Goal: Entertainment & Leisure: Consume media (video, audio)

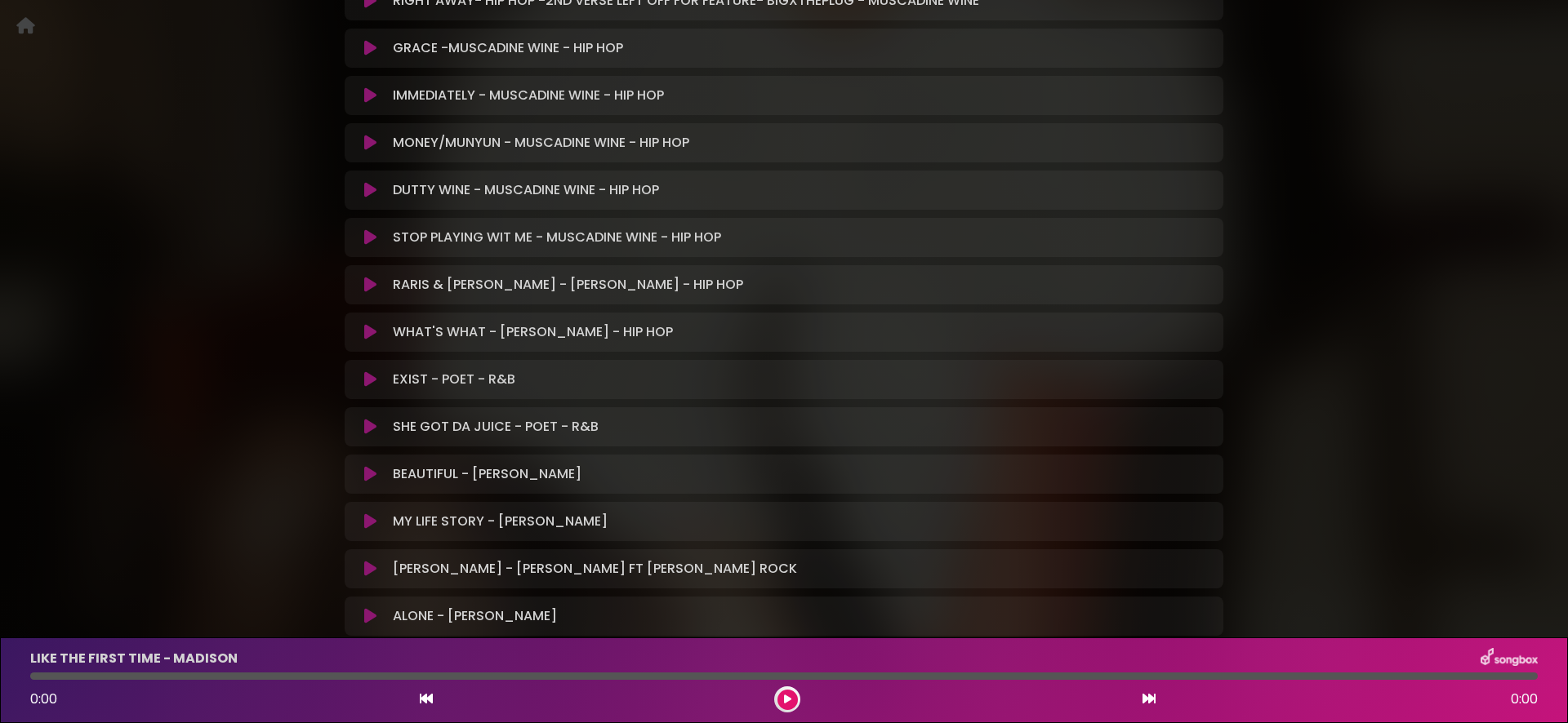
scroll to position [493, 0]
click at [370, 289] on icon at bounding box center [370, 283] width 12 height 16
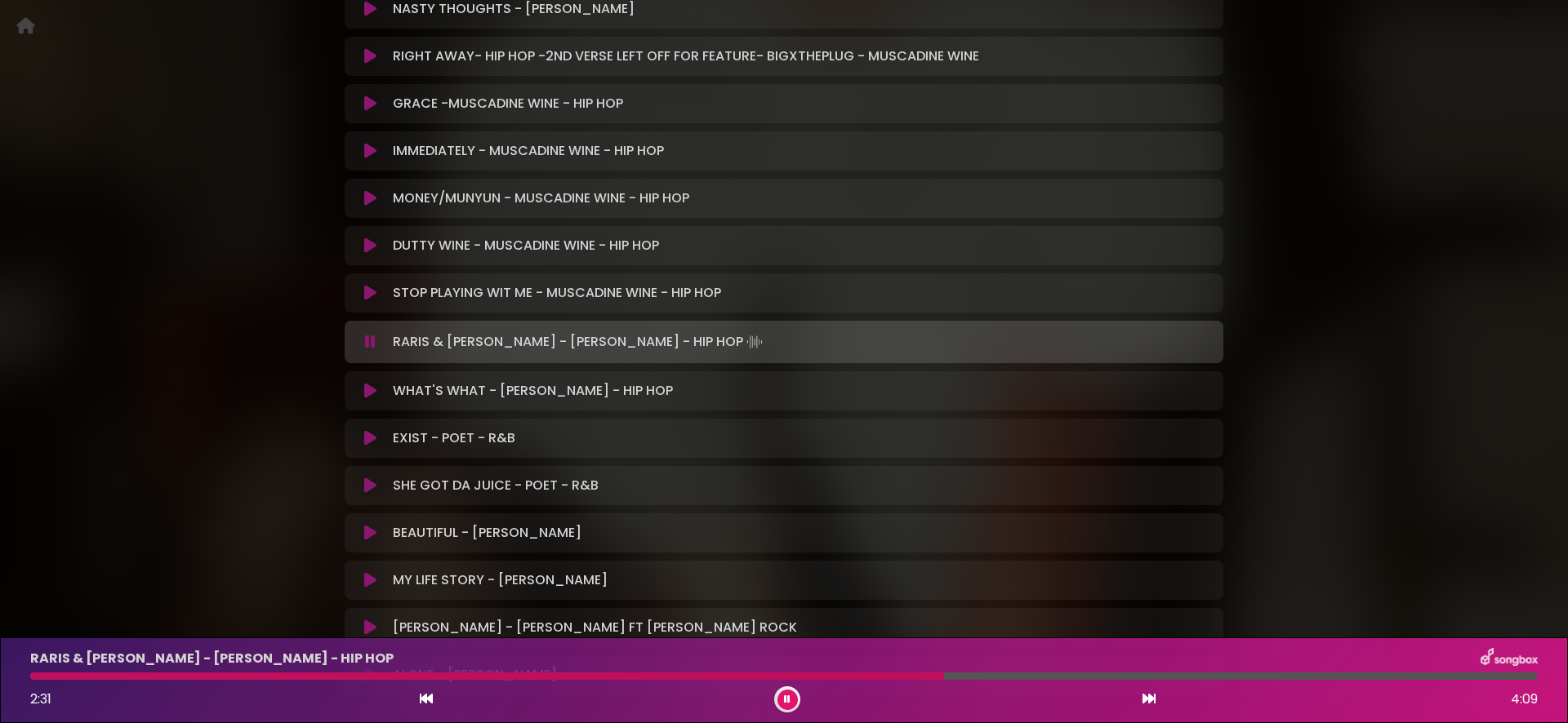
scroll to position [440, 0]
click at [366, 334] on icon at bounding box center [370, 339] width 11 height 16
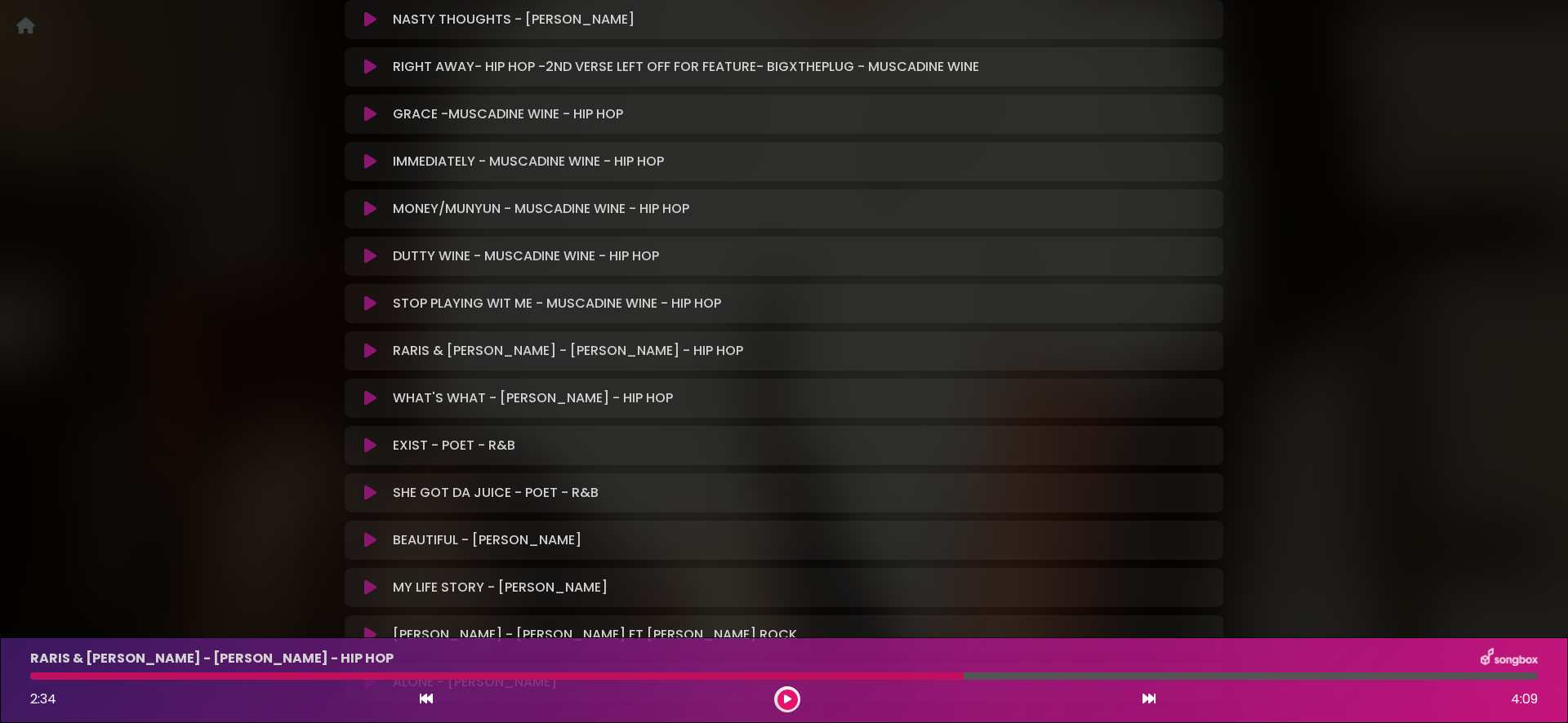
scroll to position [425, 0]
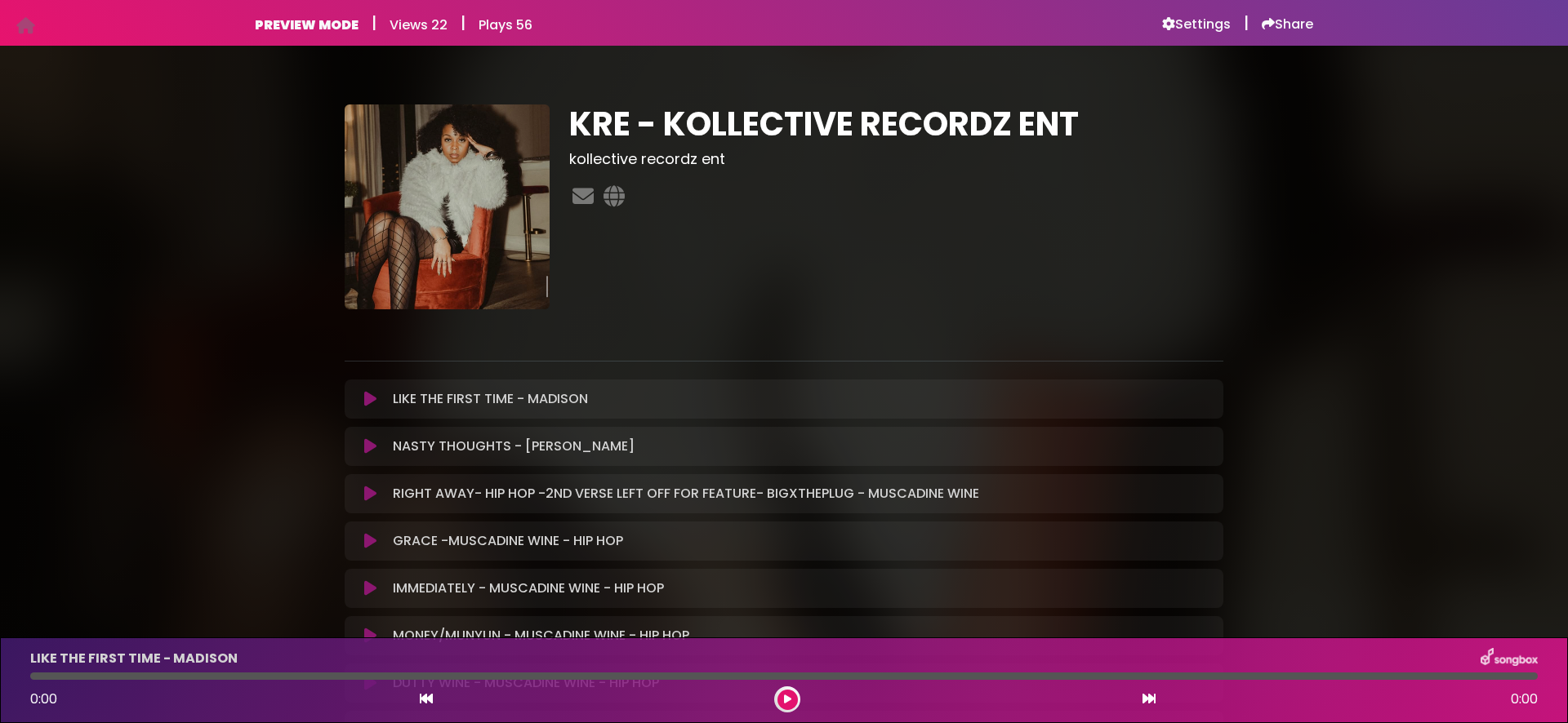
click at [368, 491] on icon at bounding box center [370, 493] width 12 height 16
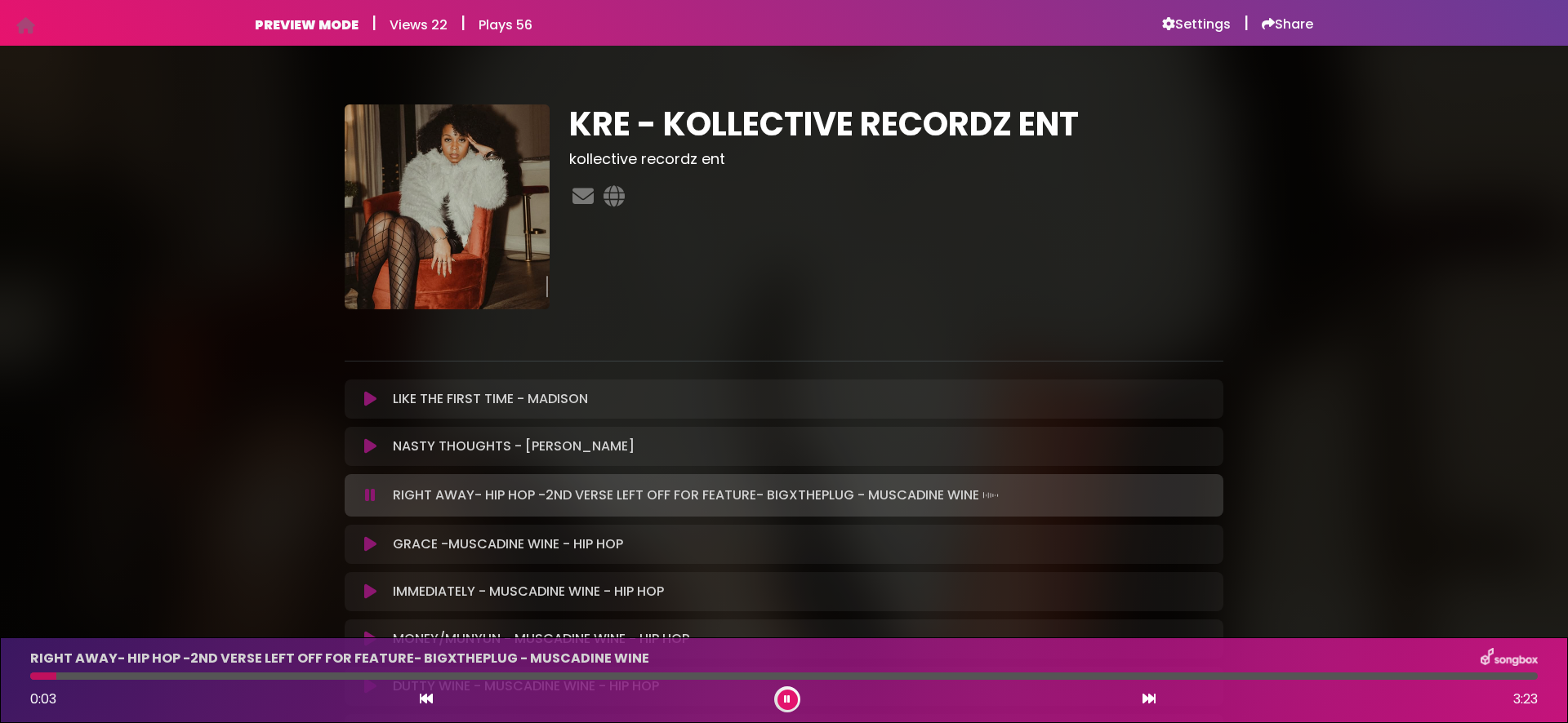
click at [369, 445] on icon at bounding box center [370, 446] width 12 height 16
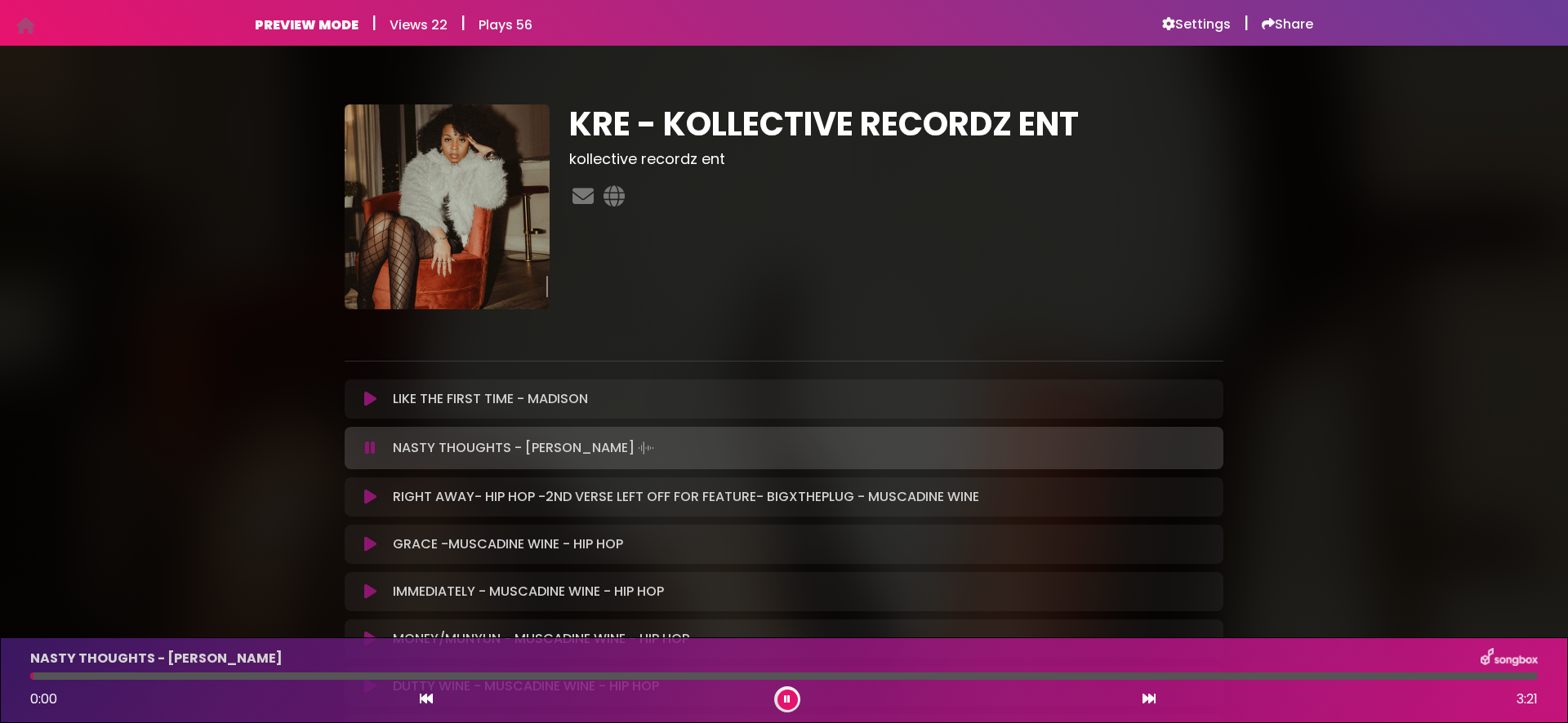
click at [368, 492] on icon at bounding box center [370, 497] width 12 height 16
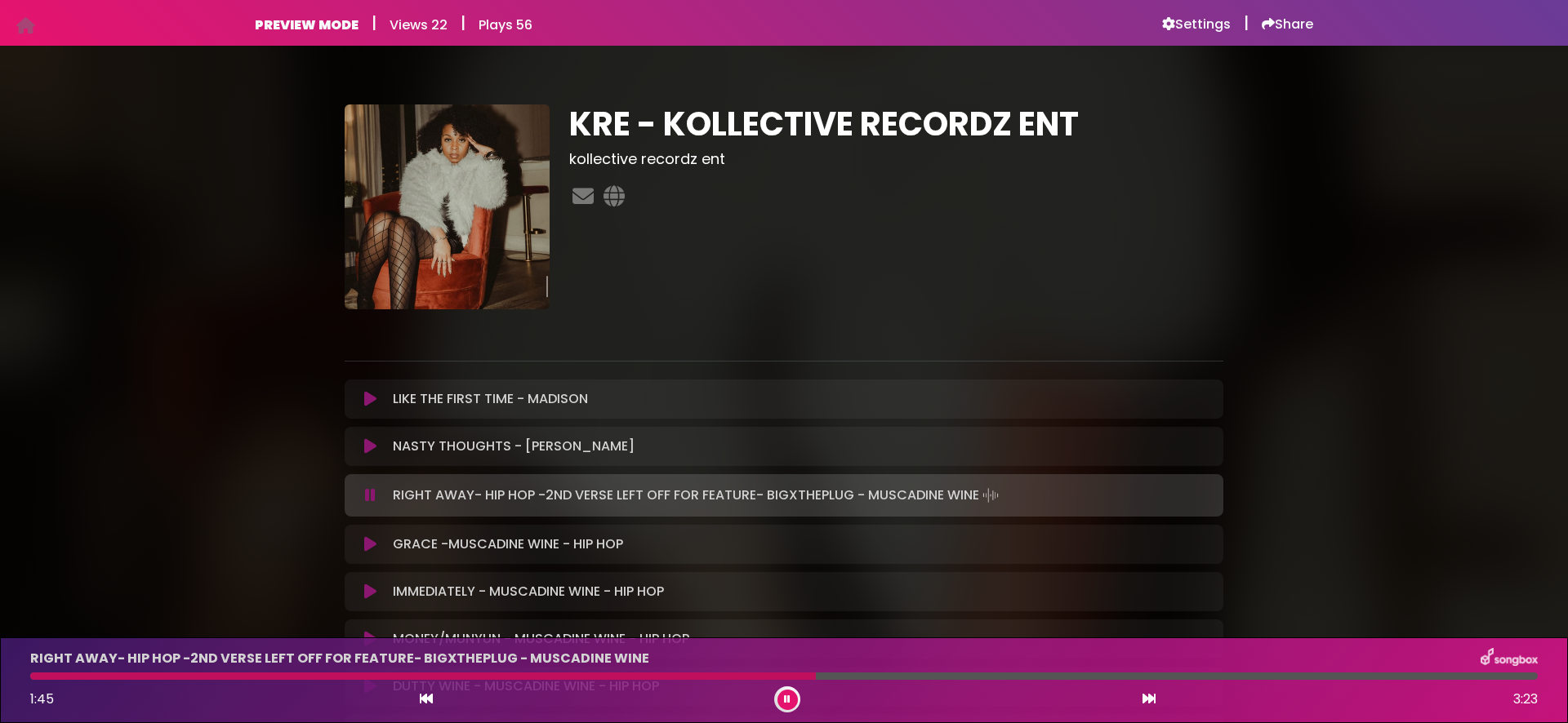
click at [382, 501] on button at bounding box center [371, 495] width 32 height 16
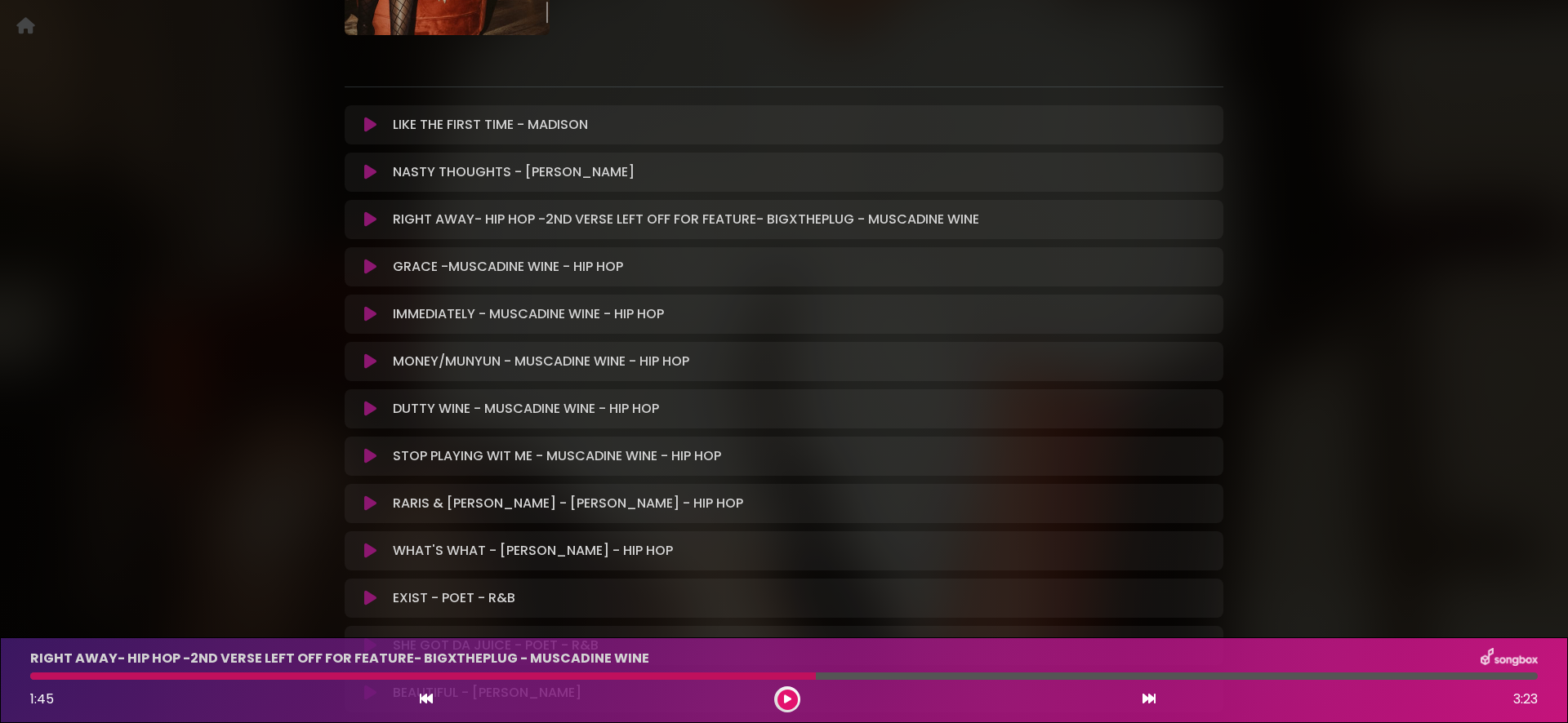
scroll to position [278, 0]
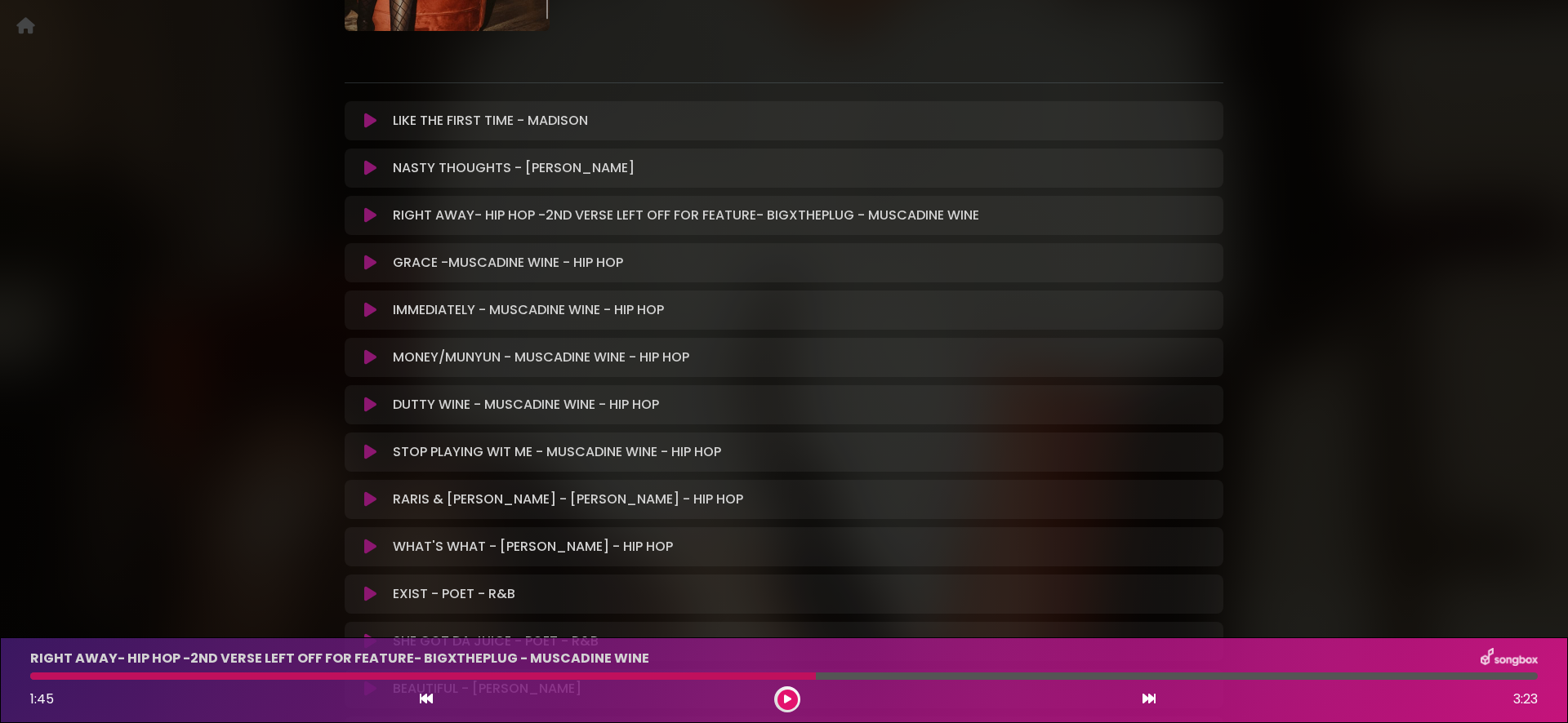
click at [371, 398] on icon at bounding box center [370, 404] width 12 height 16
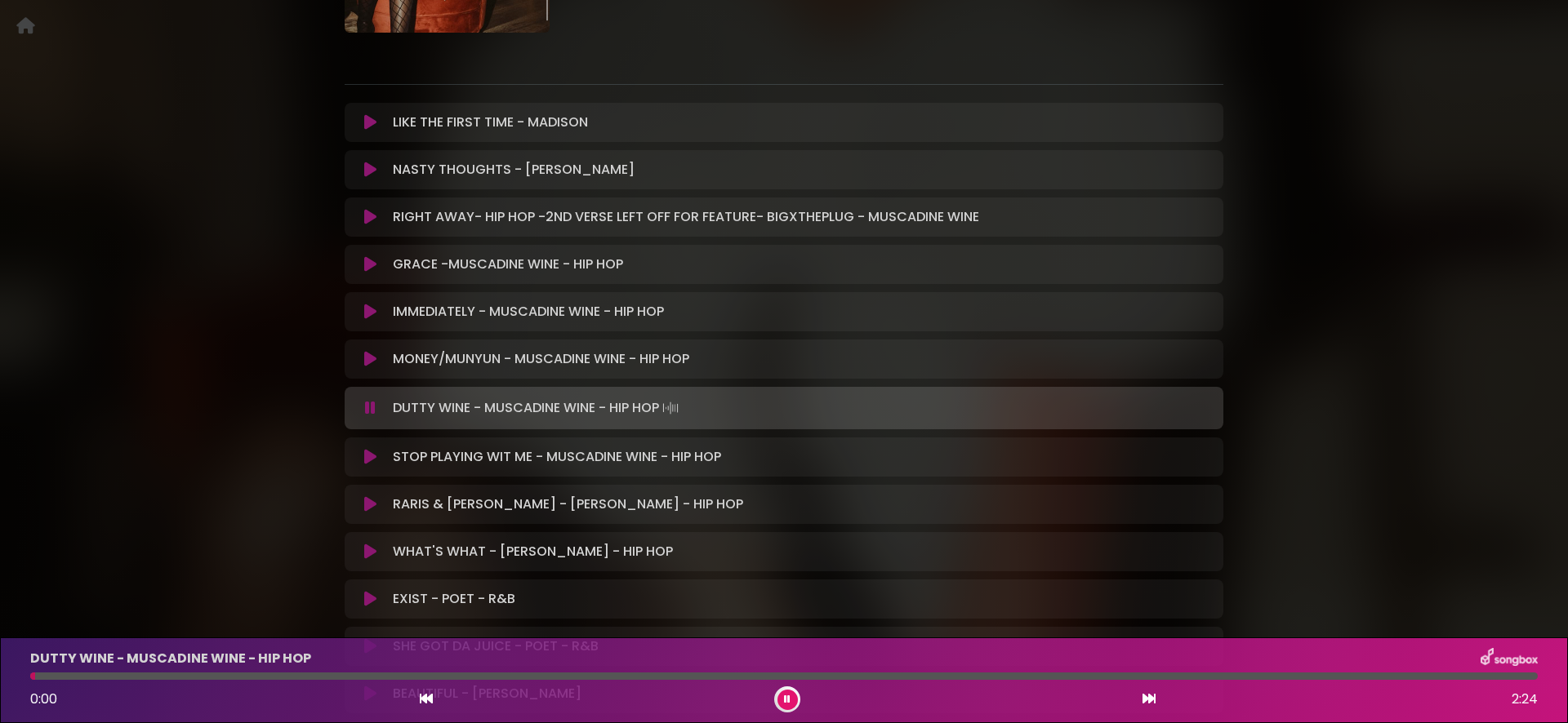
click at [371, 400] on icon at bounding box center [370, 408] width 11 height 16
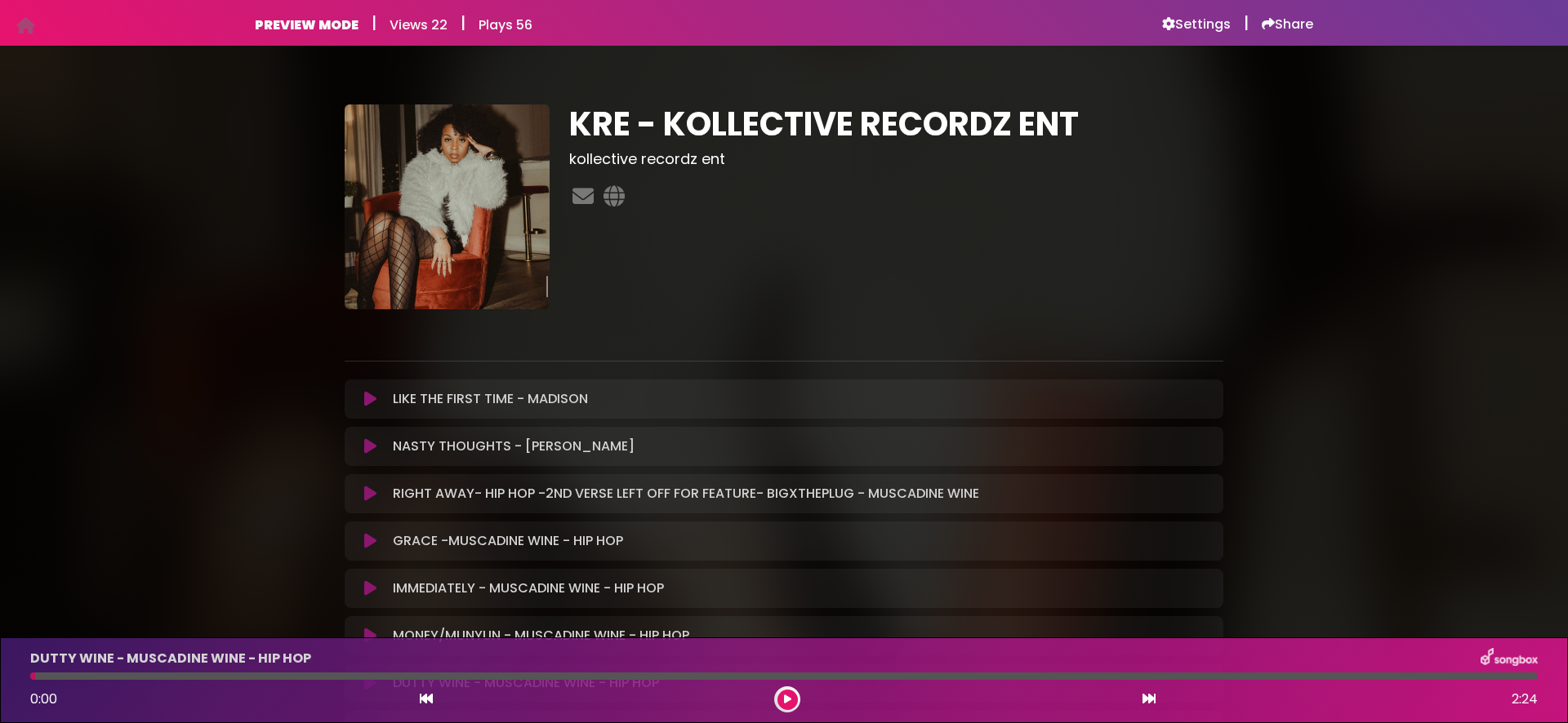
scroll to position [2, 0]
